Goal: Information Seeking & Learning: Find contact information

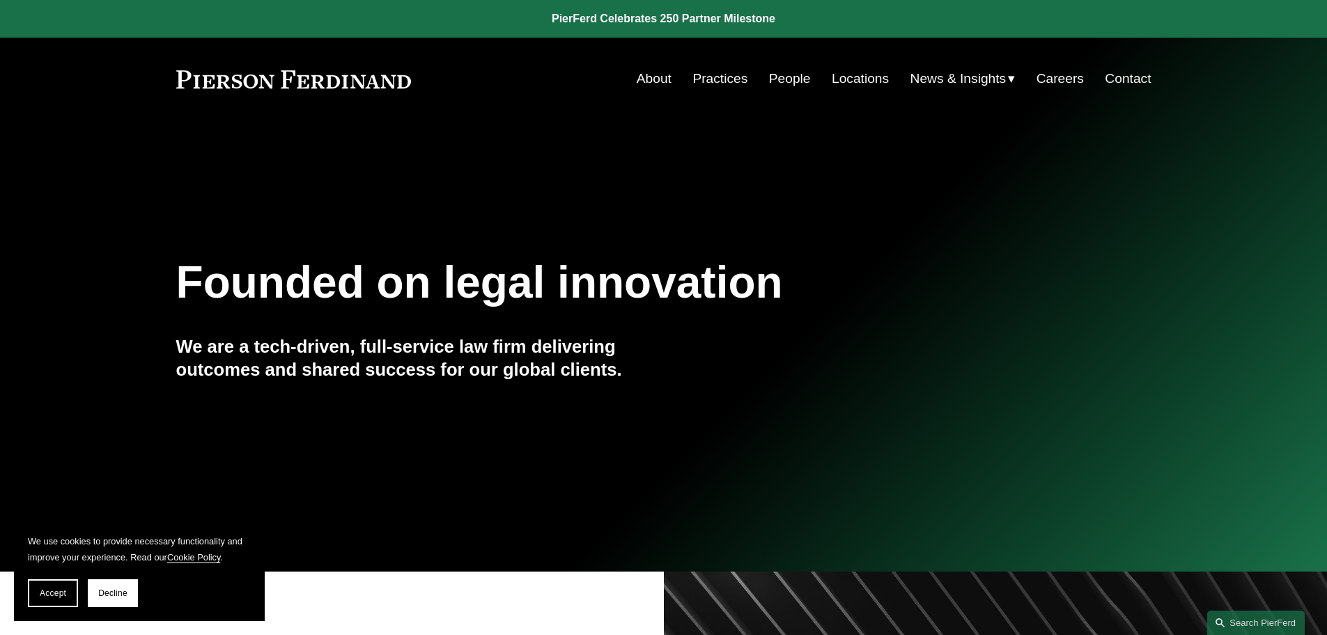
click at [792, 76] on link "People" at bounding box center [790, 78] width 42 height 26
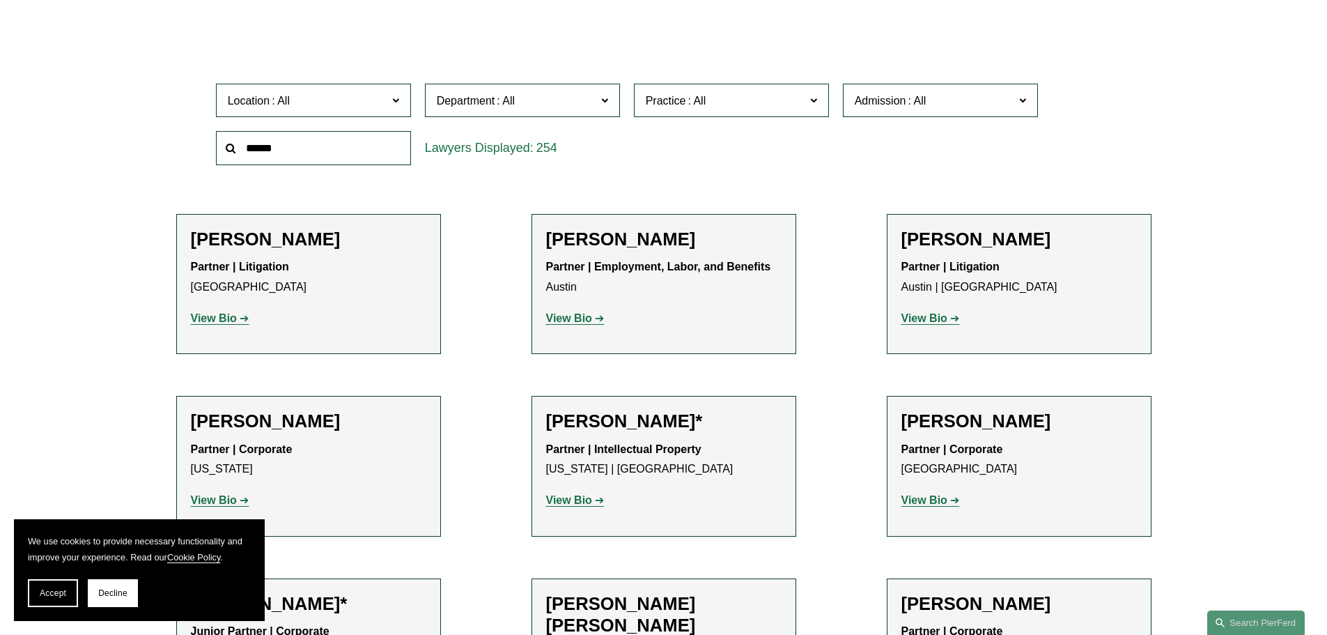
scroll to position [418, 0]
click at [359, 103] on span "Location" at bounding box center [308, 100] width 160 height 19
click at [0, 0] on link "[GEOGRAPHIC_DATA]" at bounding box center [0, 0] width 0 height 0
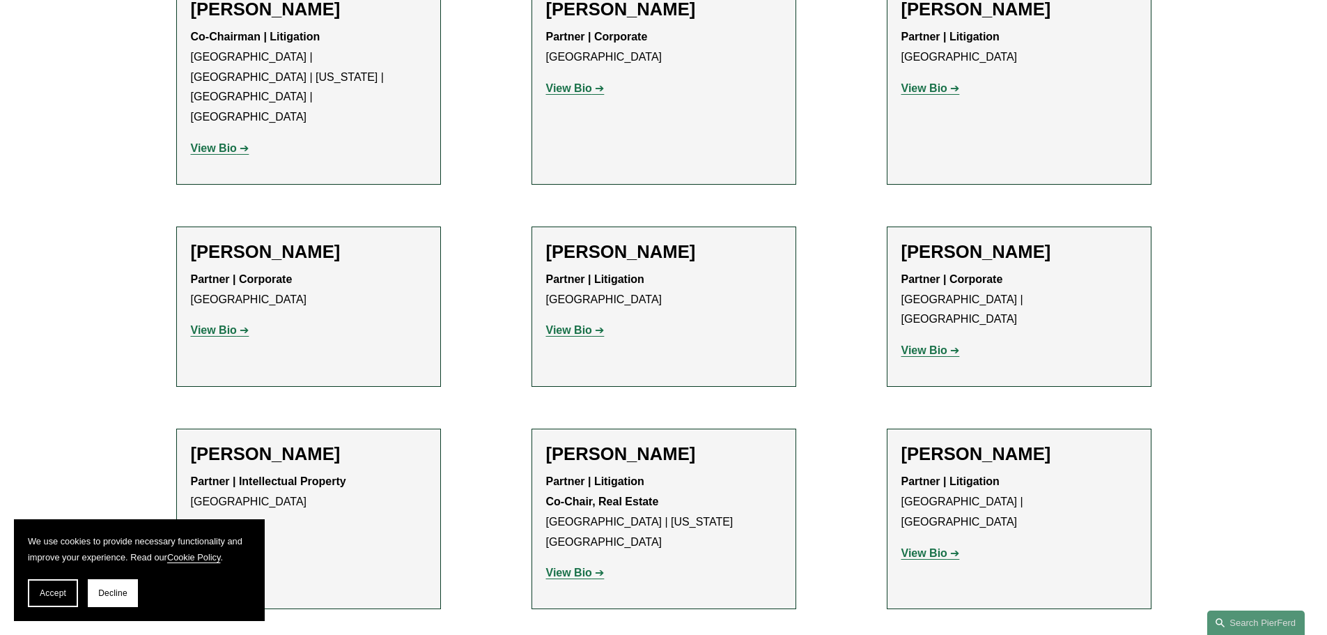
scroll to position [1045, 0]
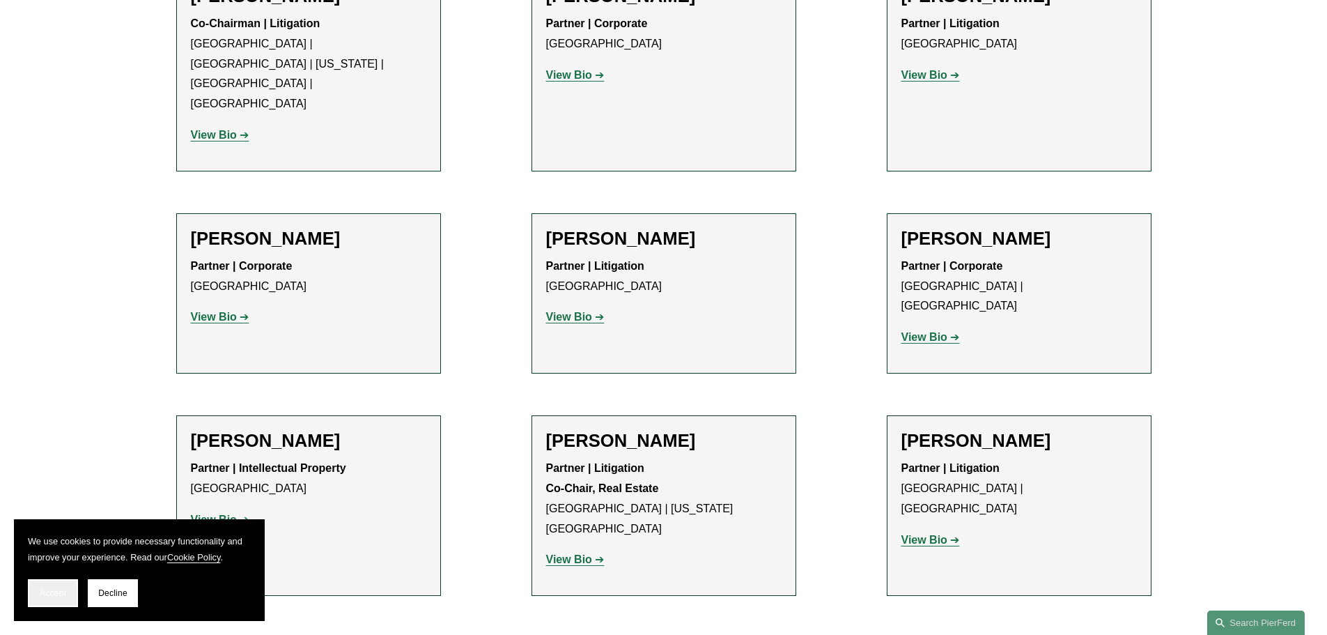
click at [55, 595] on span "Accept" at bounding box center [53, 593] width 26 height 10
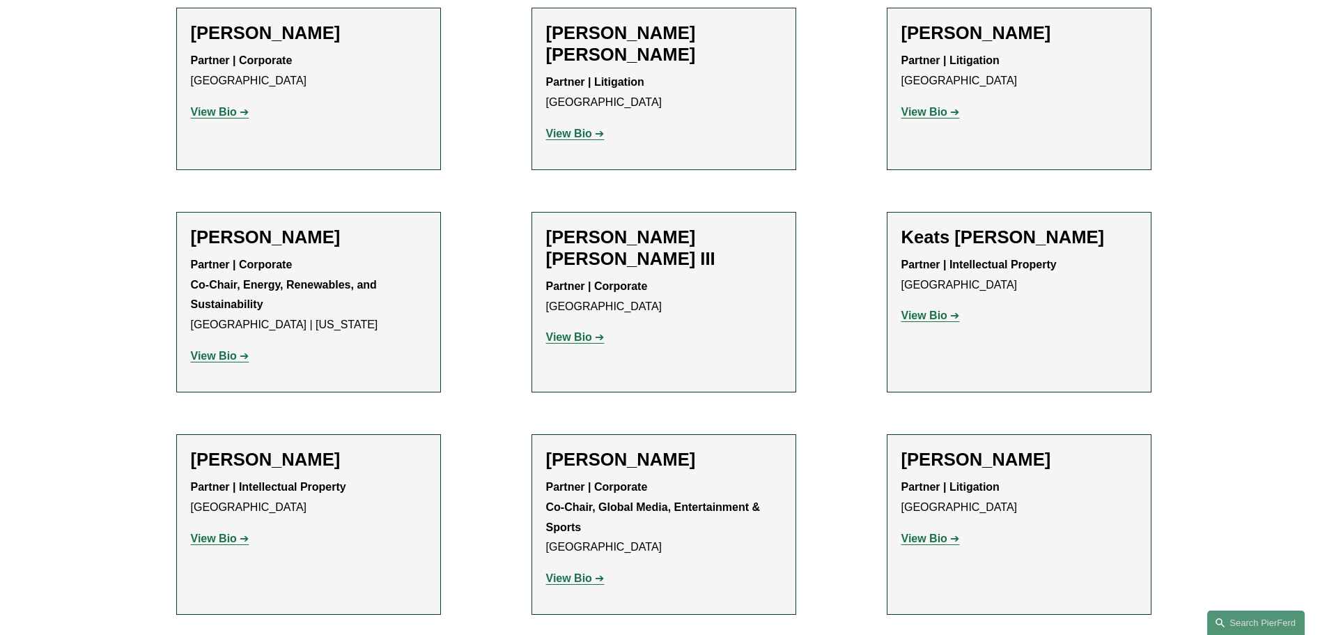
scroll to position [1742, 0]
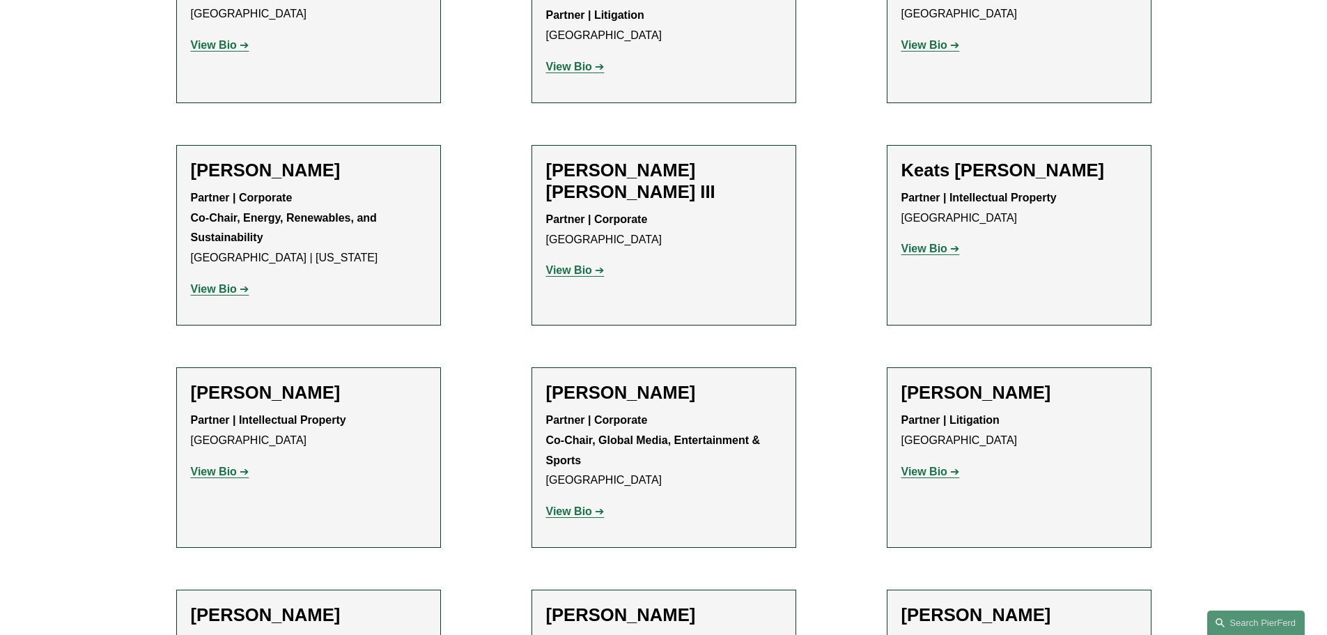
click at [929, 465] on strong "View Bio" at bounding box center [924, 471] width 46 height 12
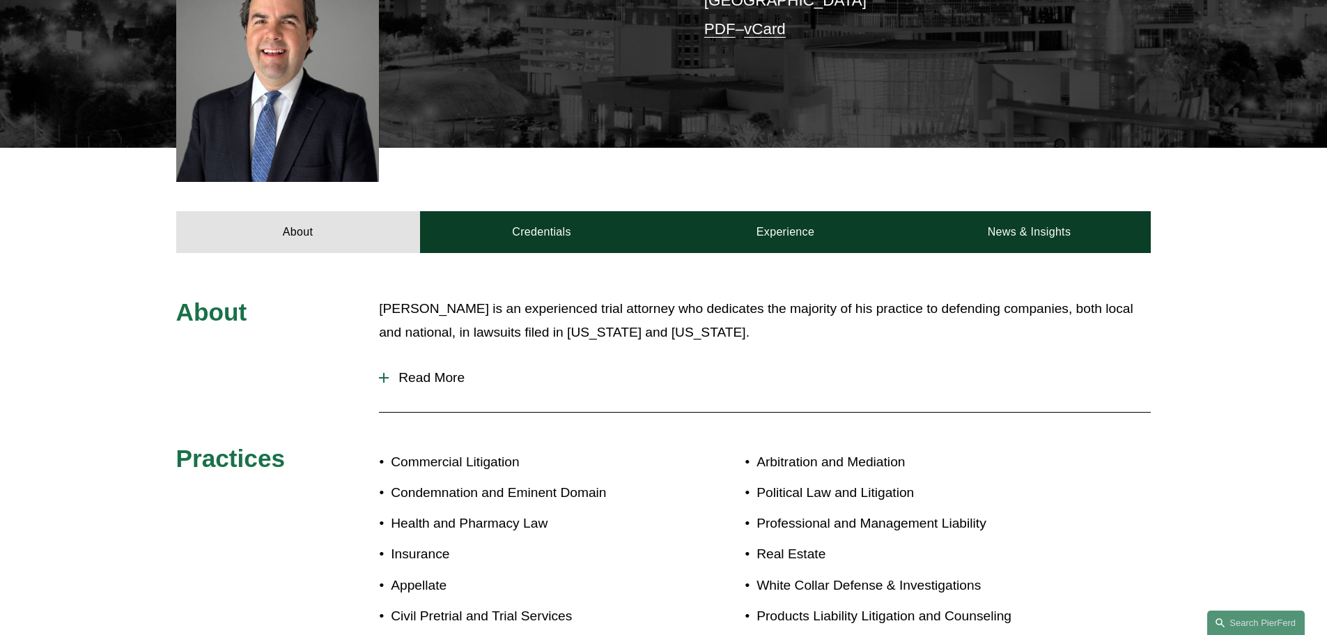
scroll to position [488, 0]
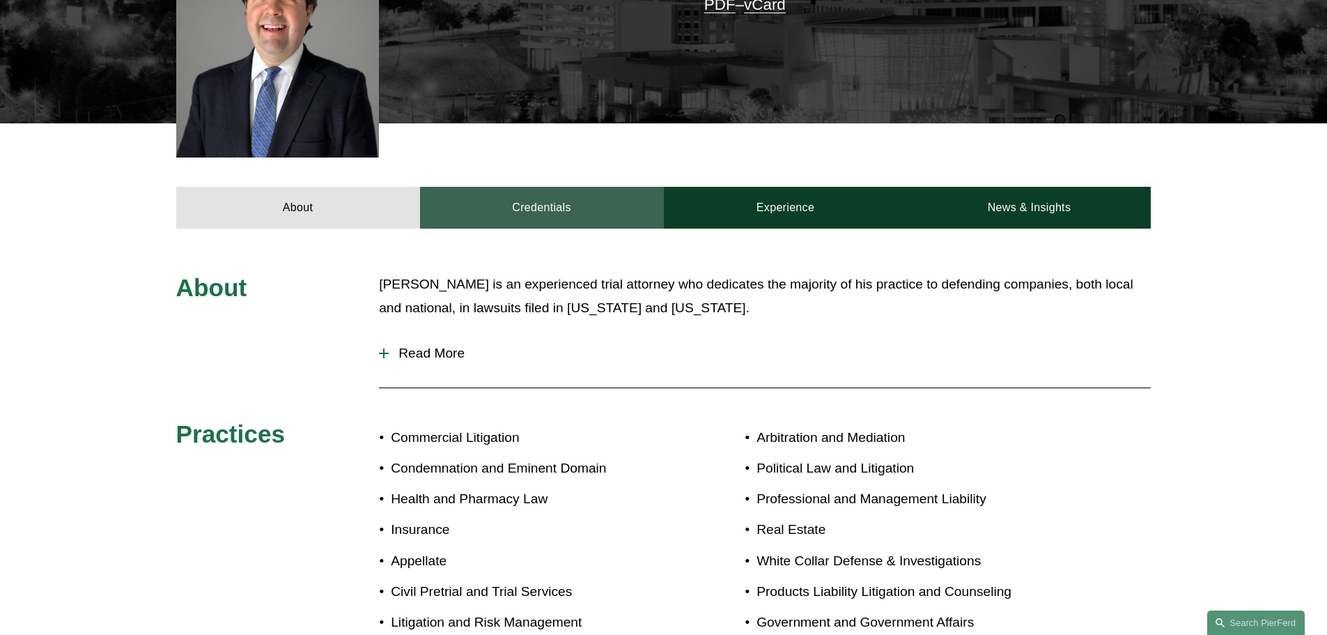
click at [557, 187] on link "Credentials" at bounding box center [542, 208] width 244 height 42
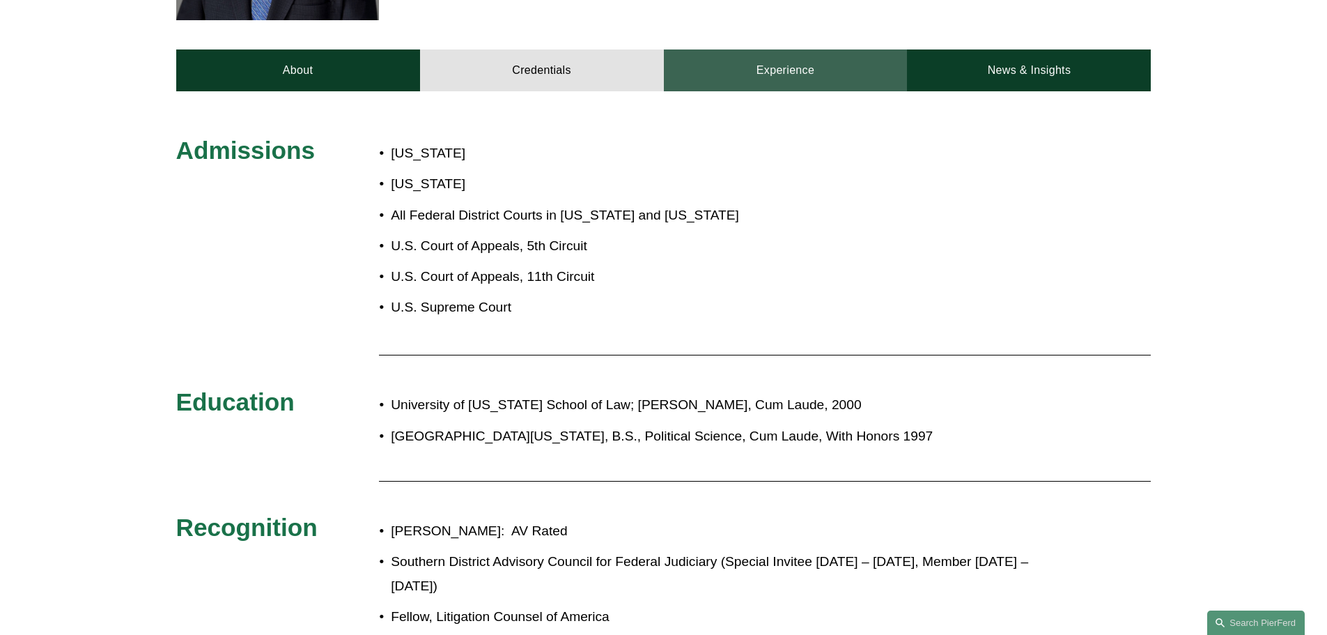
scroll to position [627, 0]
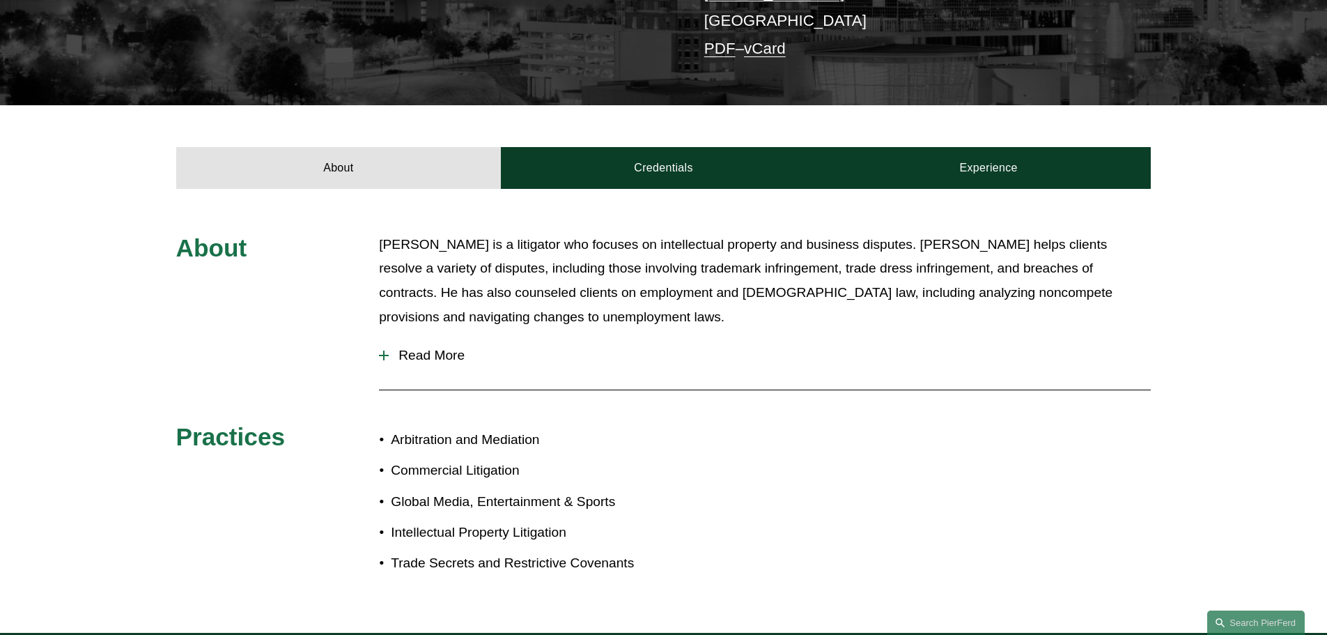
scroll to position [418, 0]
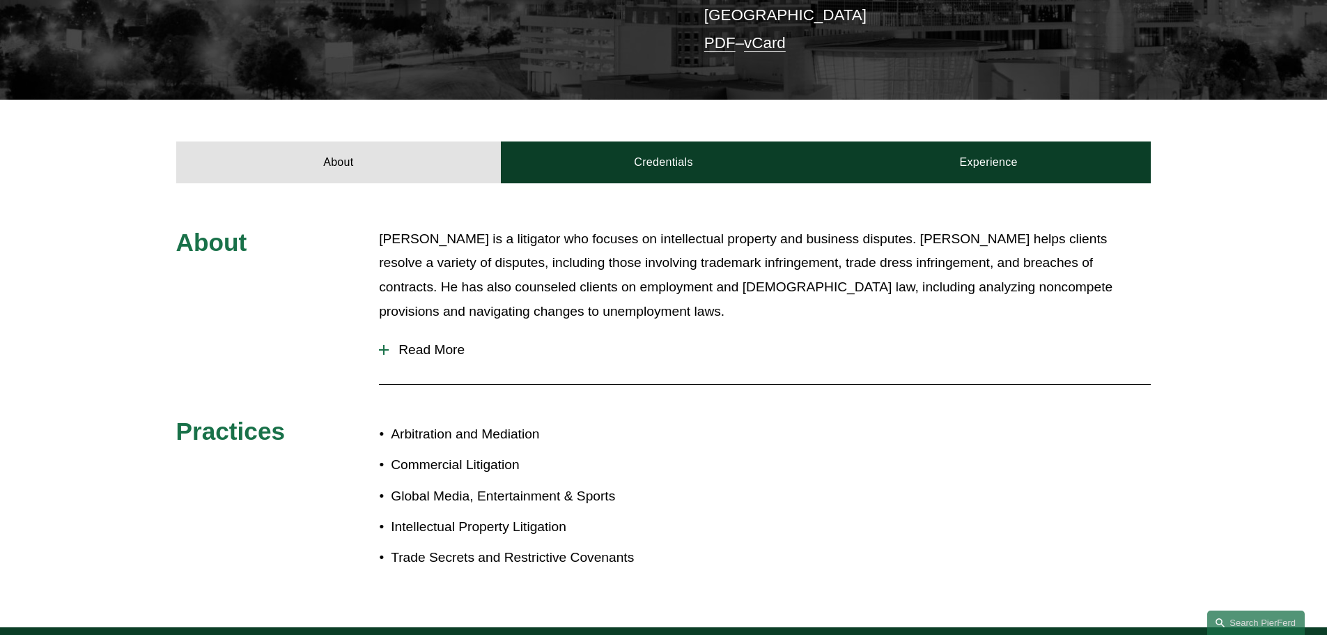
click at [438, 342] on span "Read More" at bounding box center [770, 349] width 762 height 15
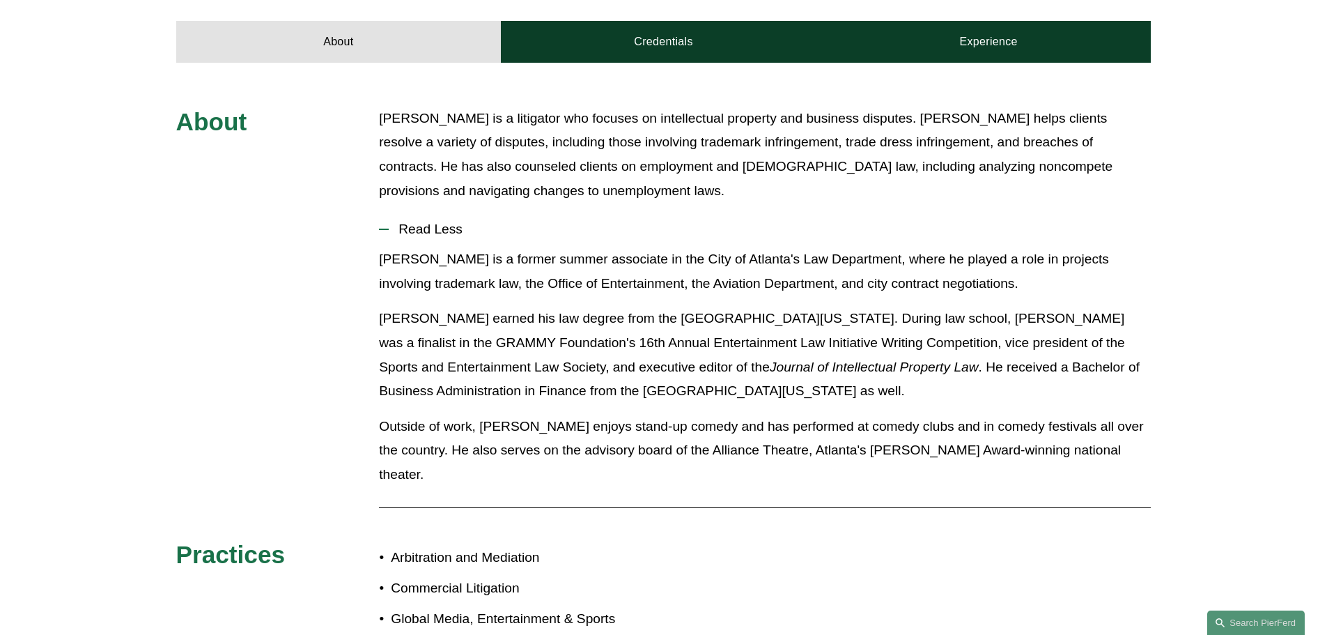
scroll to position [557, 0]
